Goal: Task Accomplishment & Management: Manage account settings

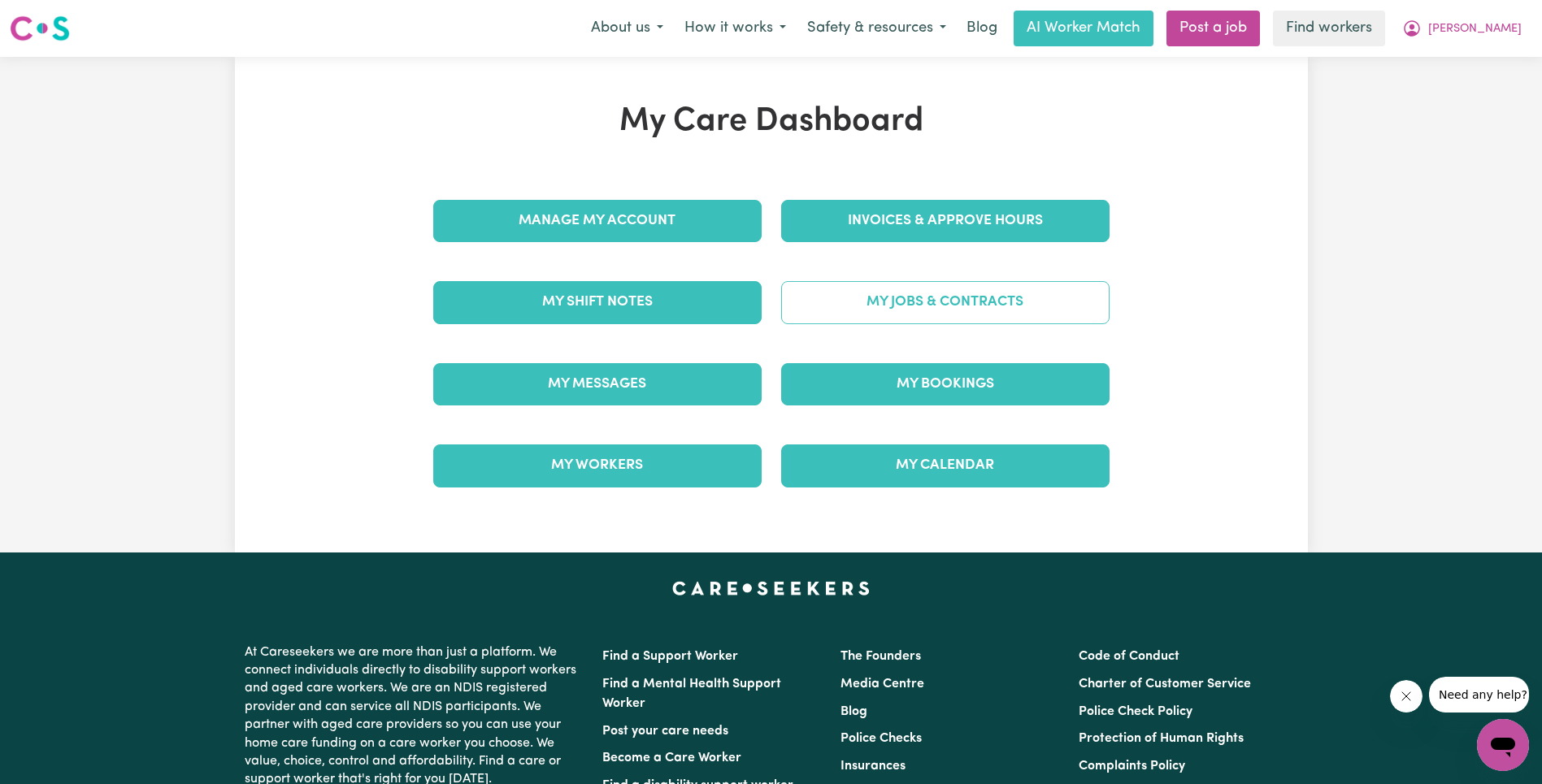
click at [886, 313] on link "My Jobs & Contracts" at bounding box center [945, 302] width 329 height 42
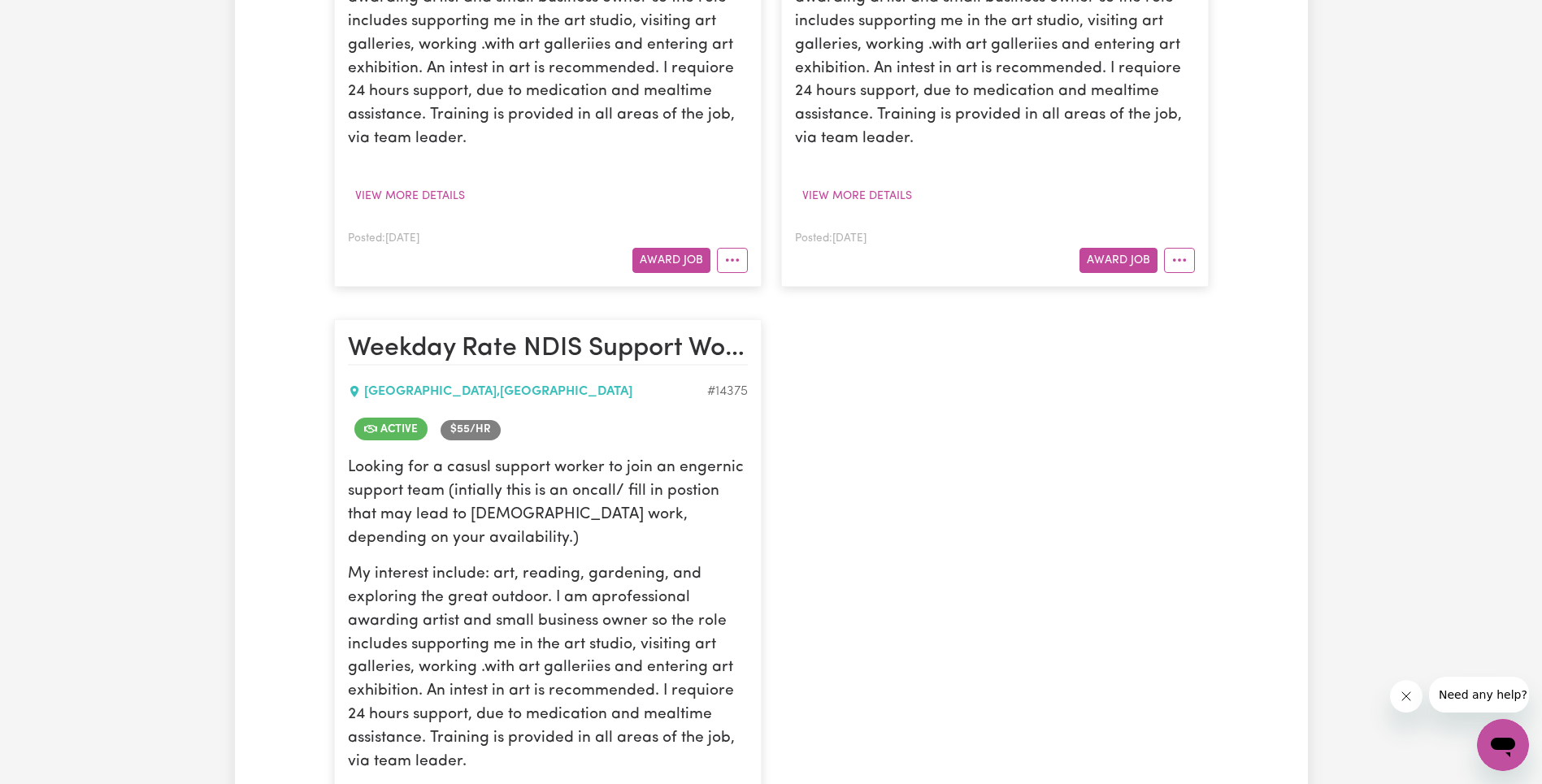
scroll to position [1715, 0]
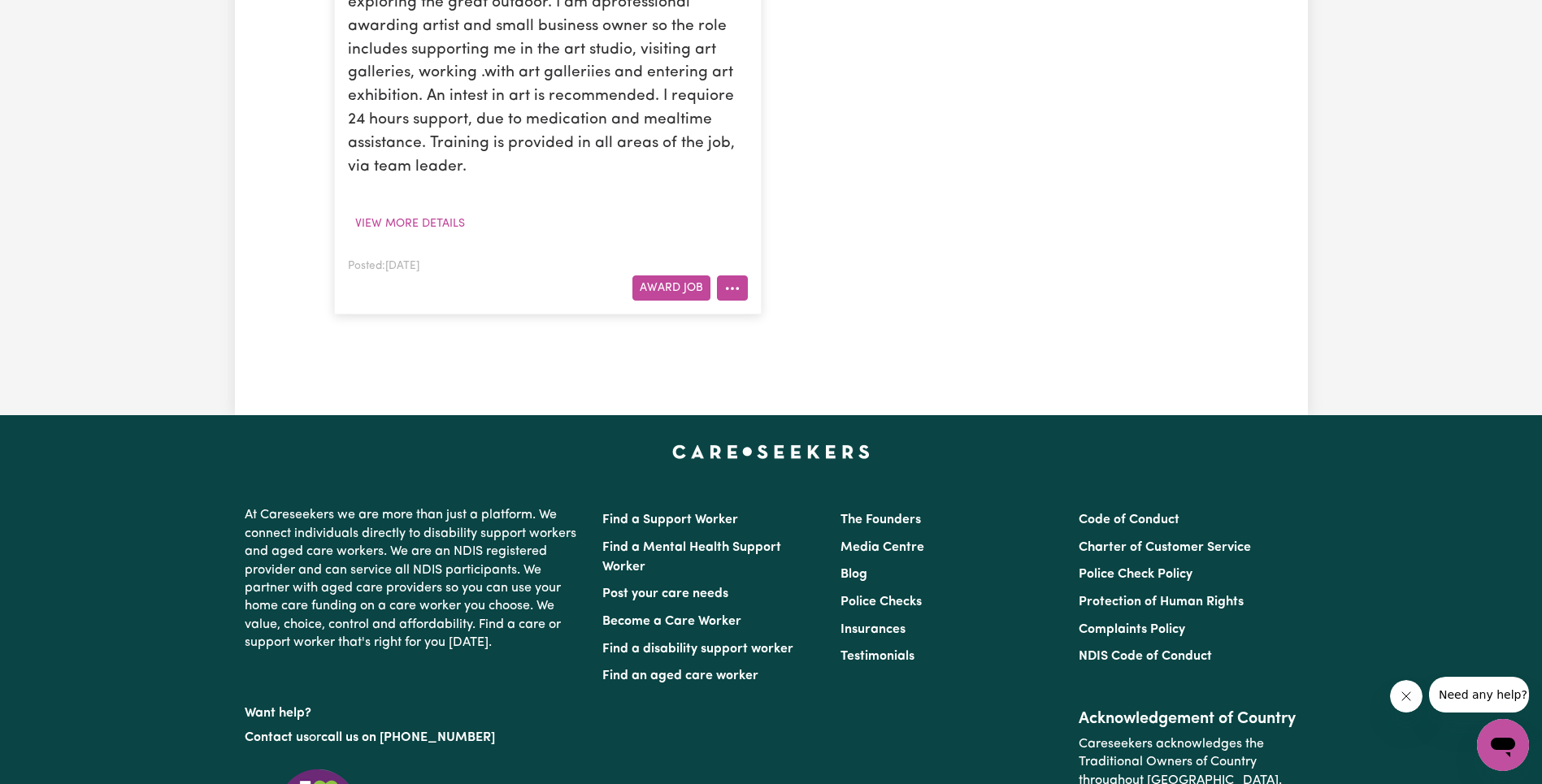
click at [732, 276] on div "Posted: [DATE] Award Job" at bounding box center [548, 279] width 400 height 45
drag, startPoint x: 731, startPoint y: 282, endPoint x: 740, endPoint y: 295, distance: 15.8
click at [731, 282] on icon "More options" at bounding box center [732, 288] width 16 height 16
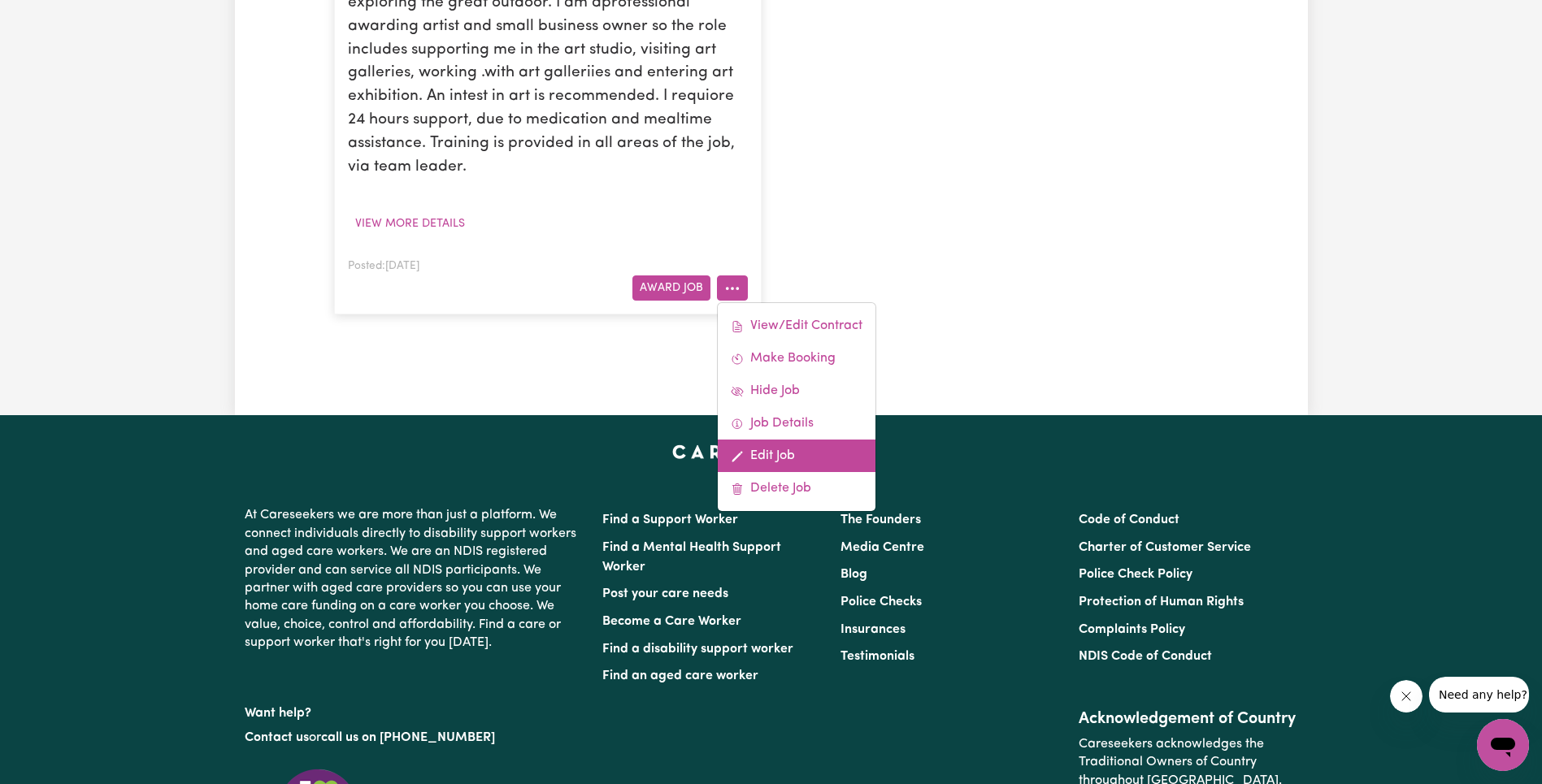
click at [782, 450] on link "Edit Job" at bounding box center [797, 456] width 158 height 33
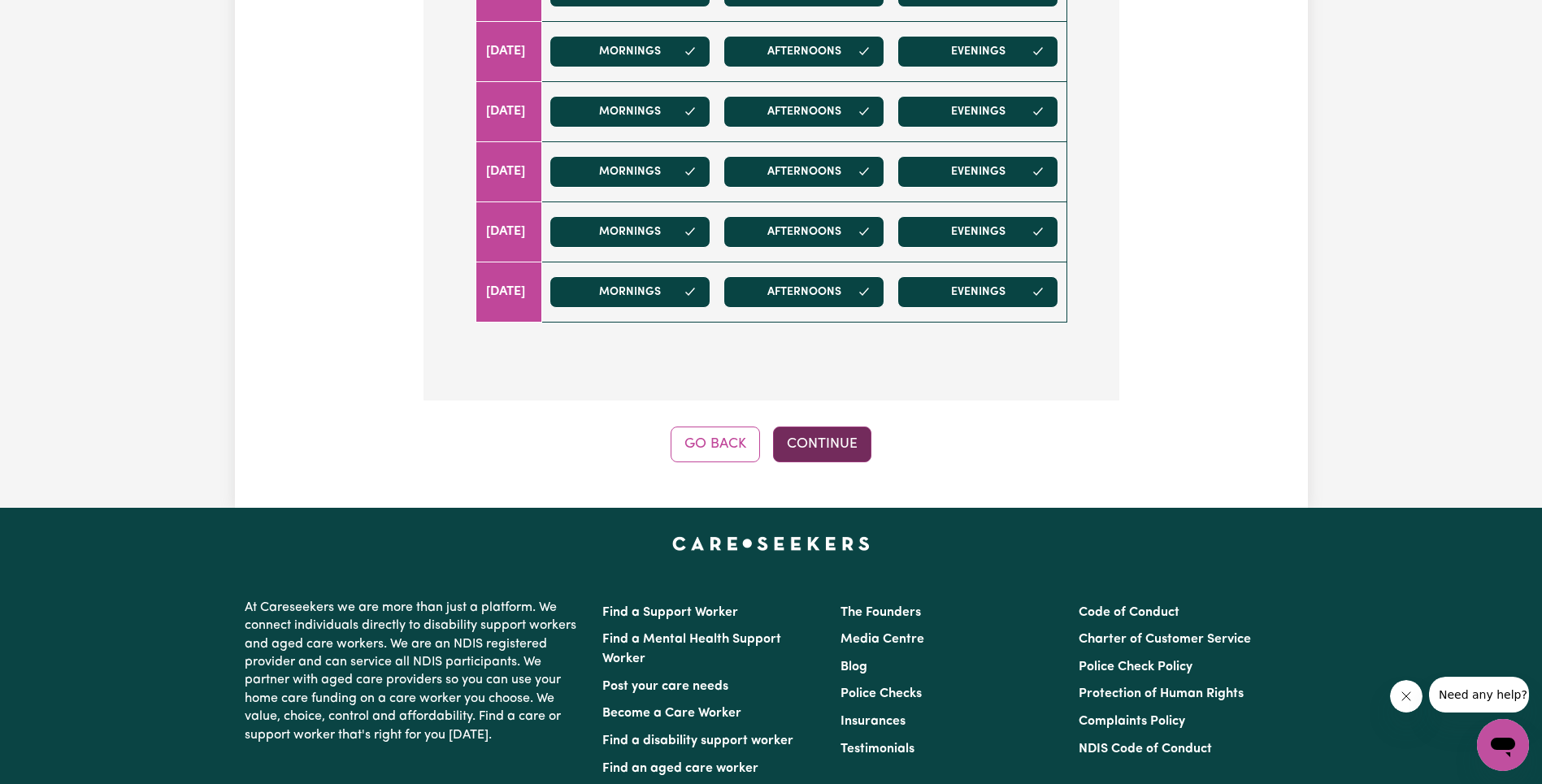
click at [811, 448] on button "Continue" at bounding box center [822, 444] width 99 height 36
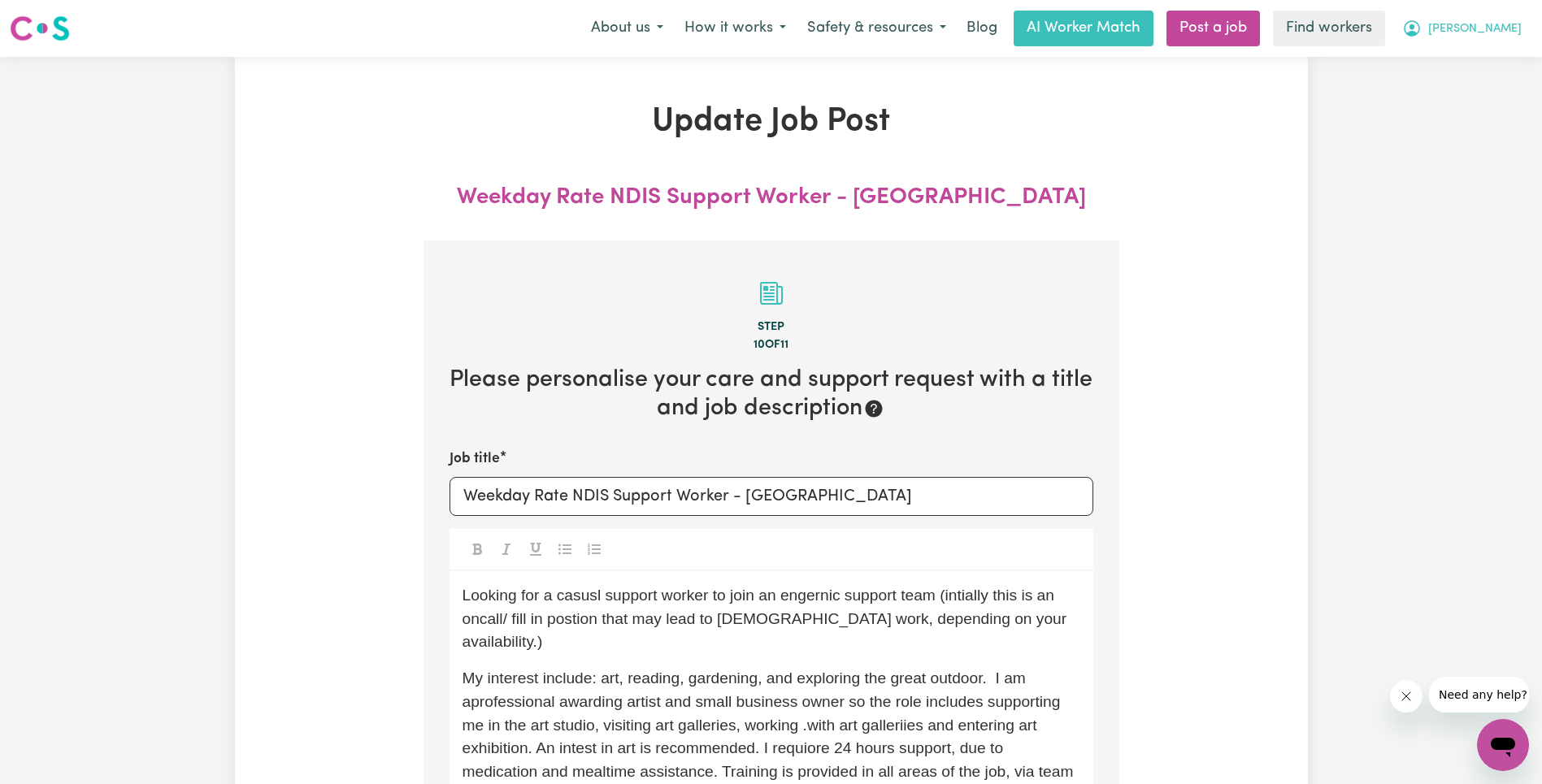
click at [1488, 28] on span "[PERSON_NAME]" at bounding box center [1475, 29] width 93 height 18
click at [1476, 94] on link "Logout" at bounding box center [1468, 93] width 128 height 31
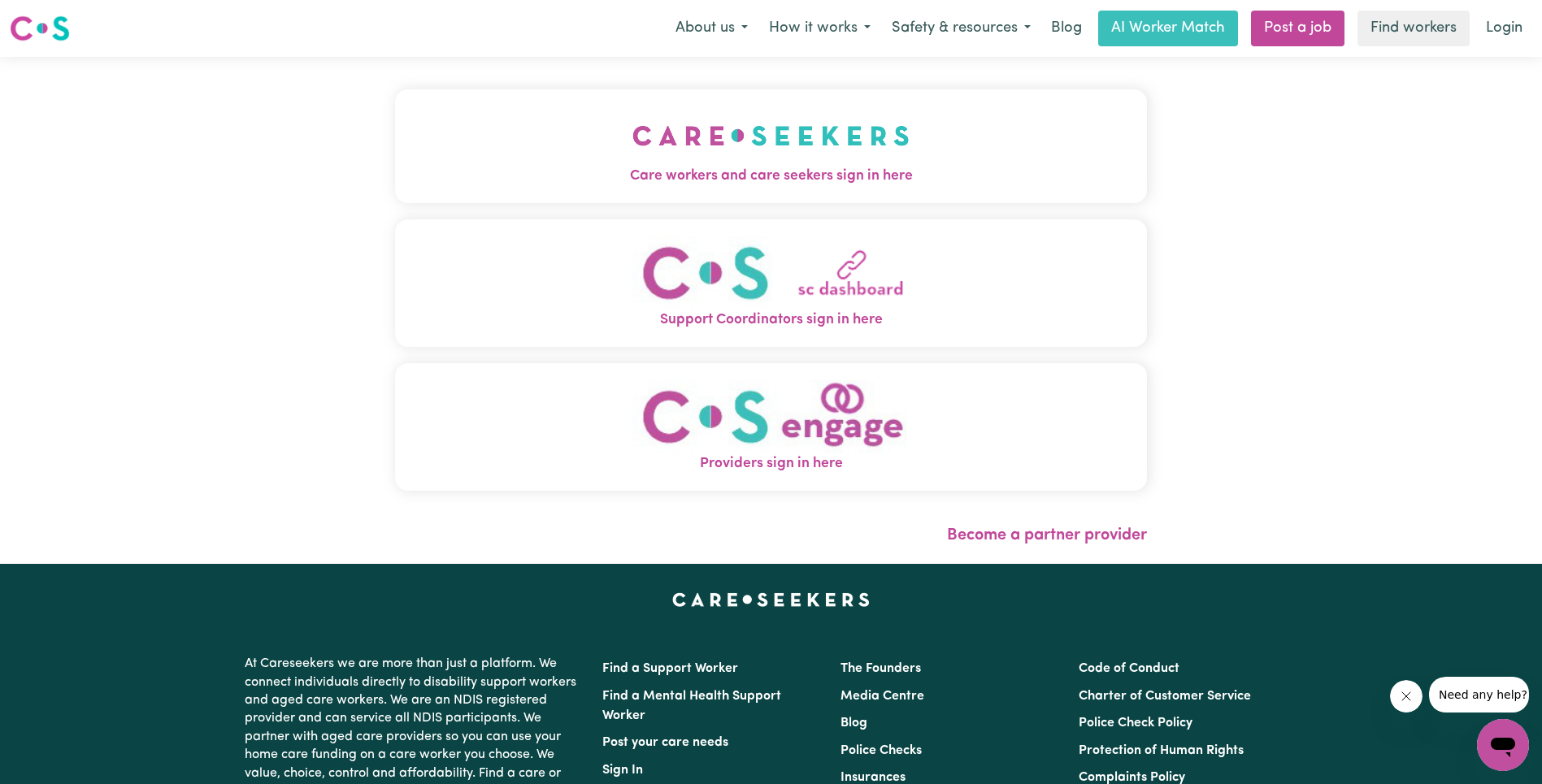
click at [633, 145] on img "Care workers and care seekers sign in here" at bounding box center [771, 136] width 278 height 60
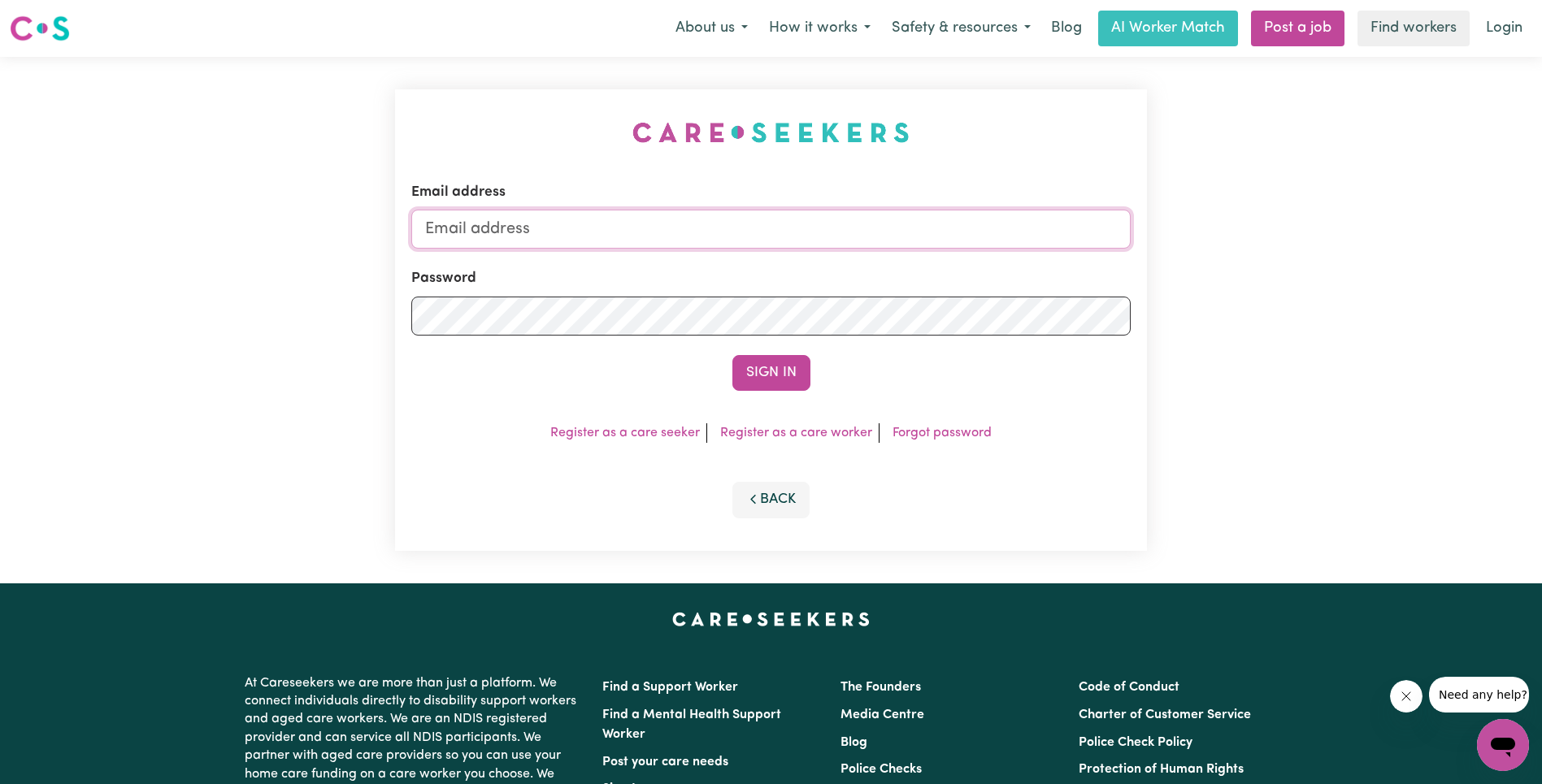
click at [762, 236] on input "Email address" at bounding box center [771, 229] width 719 height 39
paste input "[PERSON_NAME][EMAIL_ADDRESS][DOMAIN_NAME]"
type input "[EMAIL_ADDRESS][PERSON_NAME][DOMAIN_NAME]"
click at [784, 376] on button "Sign In" at bounding box center [771, 373] width 78 height 36
